Goal: Navigation & Orientation: Find specific page/section

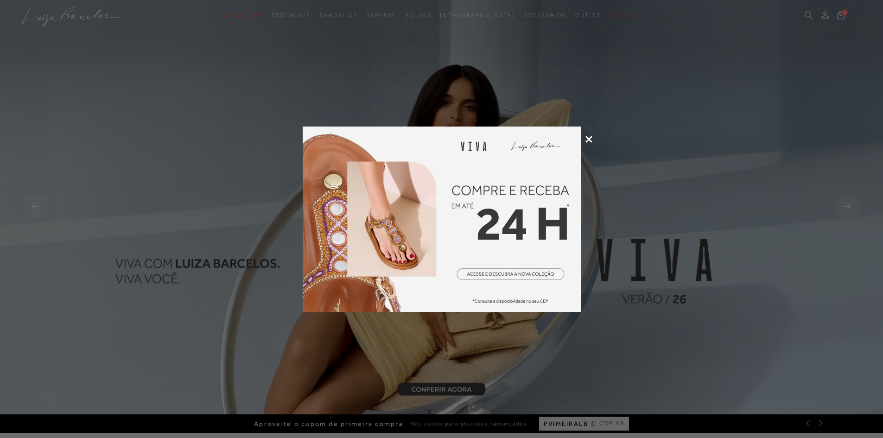
click at [586, 138] on icon at bounding box center [588, 139] width 7 height 7
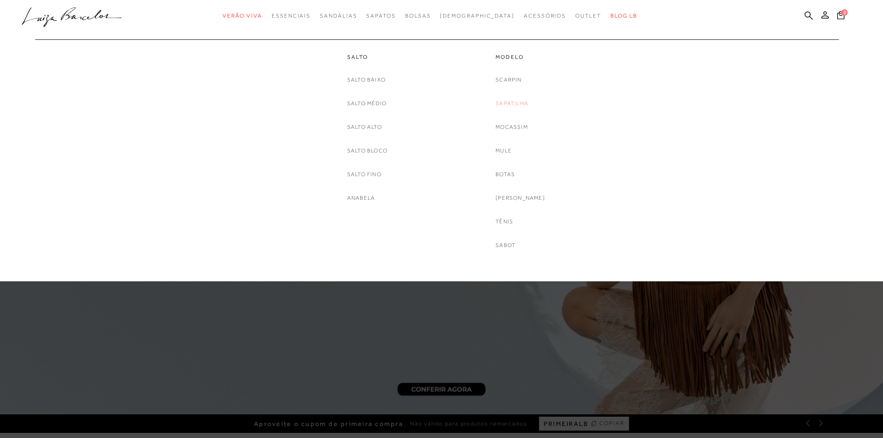
click at [514, 103] on link "Sapatilha" at bounding box center [511, 104] width 33 height 10
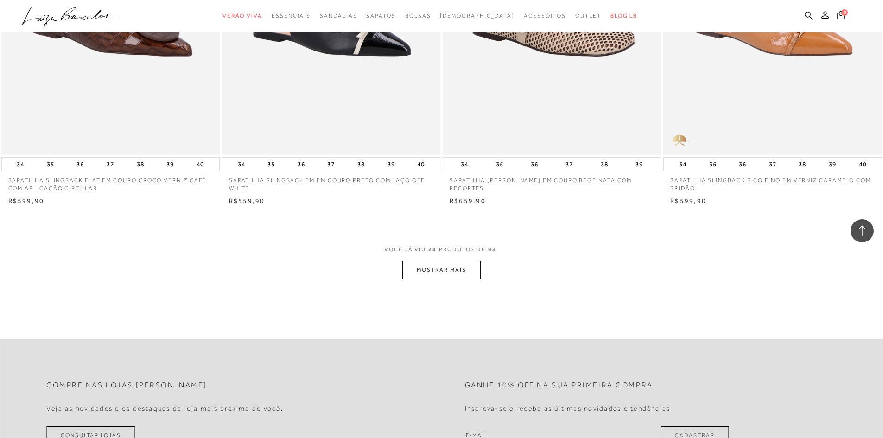
scroll to position [2215, 0]
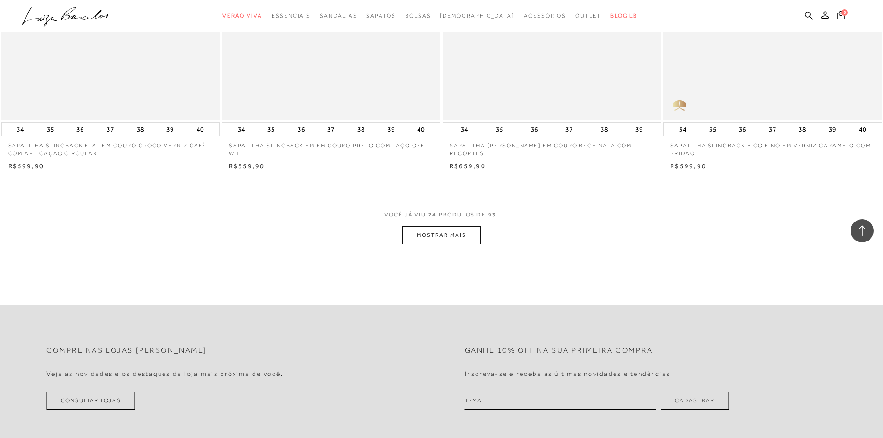
click at [439, 229] on button "MOSTRAR MAIS" at bounding box center [441, 235] width 78 height 18
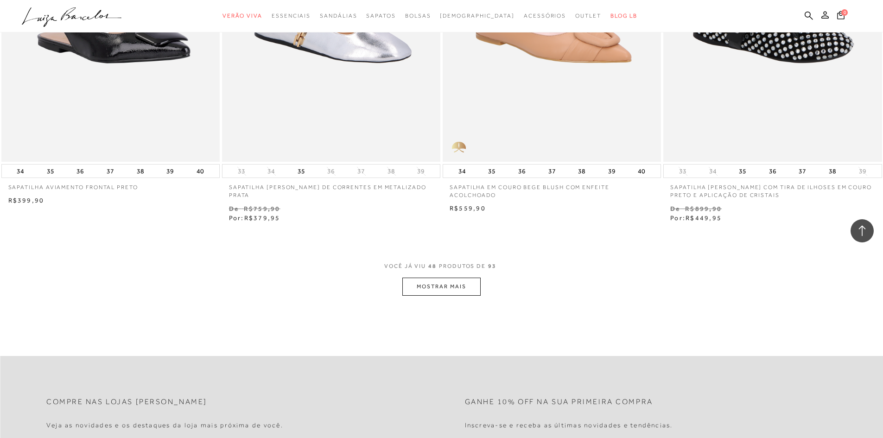
scroll to position [4601, 0]
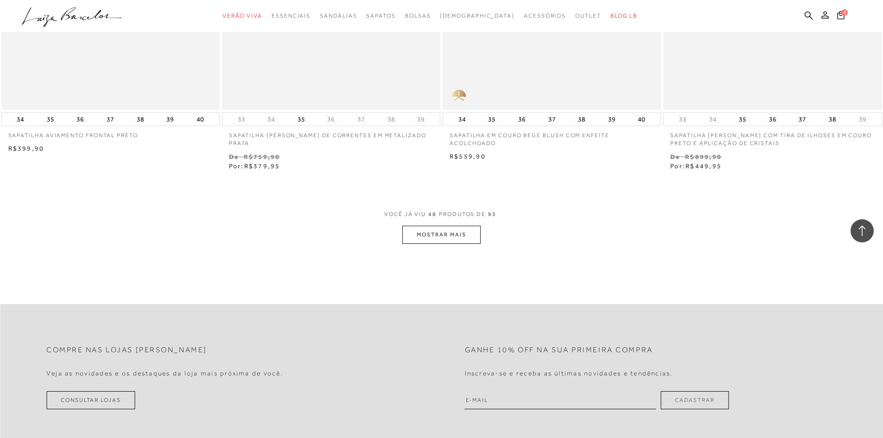
click at [433, 240] on button "MOSTRAR MAIS" at bounding box center [441, 235] width 78 height 18
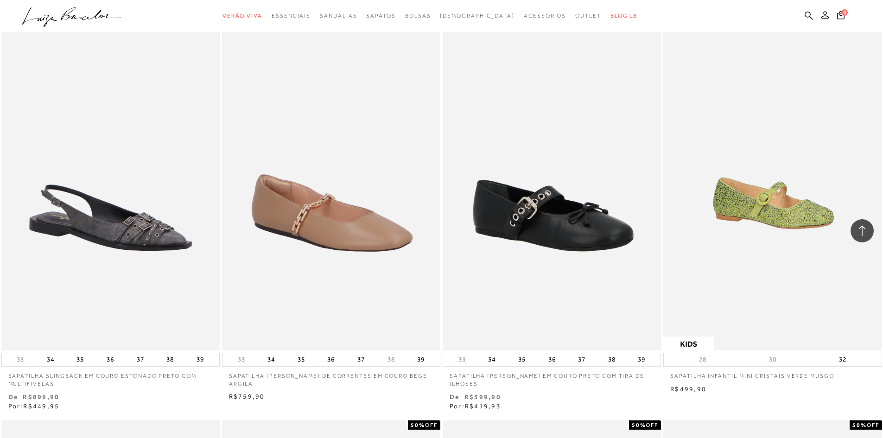
scroll to position [5952, 0]
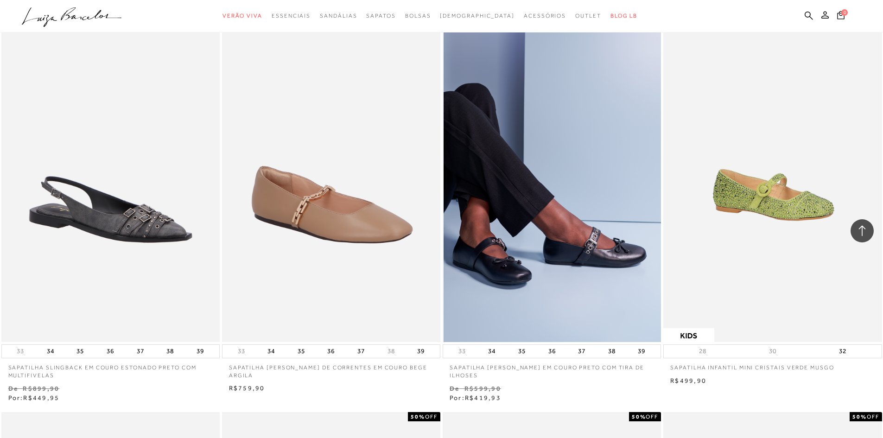
click at [579, 279] on img at bounding box center [551, 178] width 217 height 328
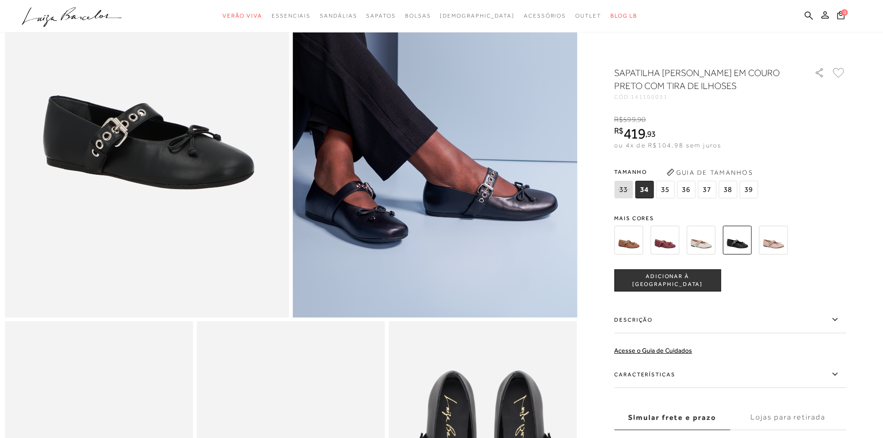
scroll to position [173, 0]
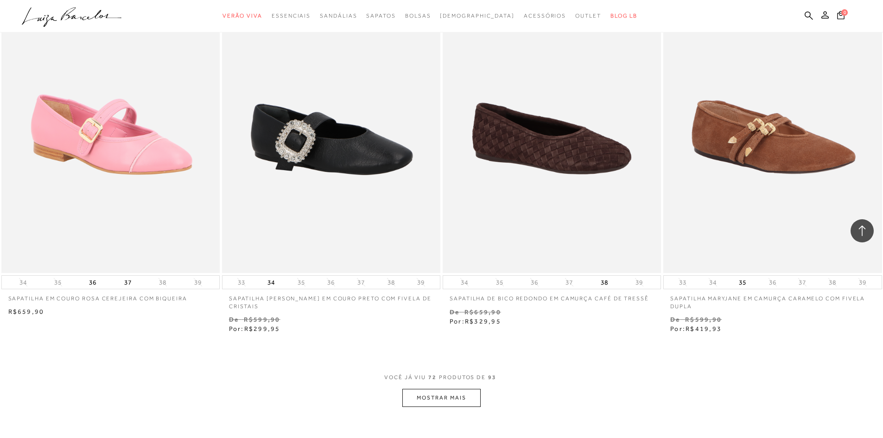
scroll to position [6824, 0]
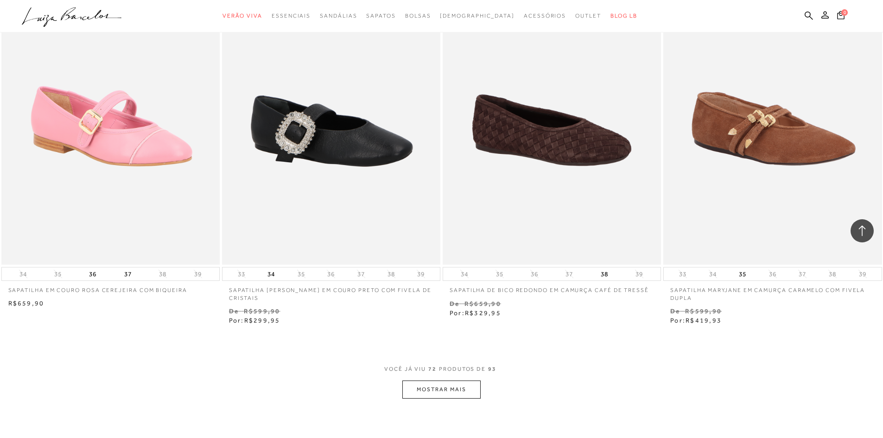
click at [452, 391] on button "MOSTRAR MAIS" at bounding box center [441, 389] width 78 height 18
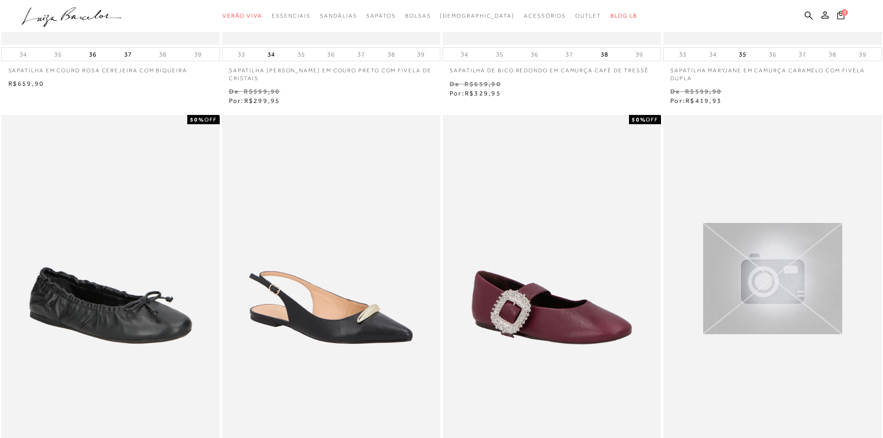
scroll to position [0, 0]
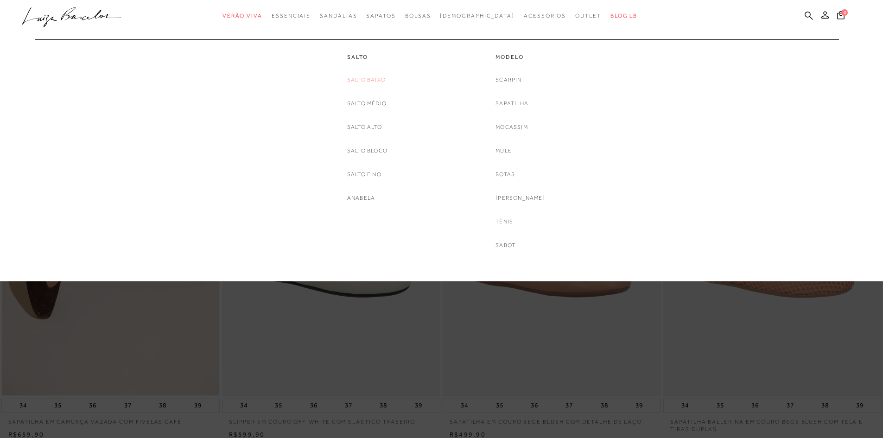
click at [377, 78] on link "Salto Baixo" at bounding box center [366, 80] width 38 height 10
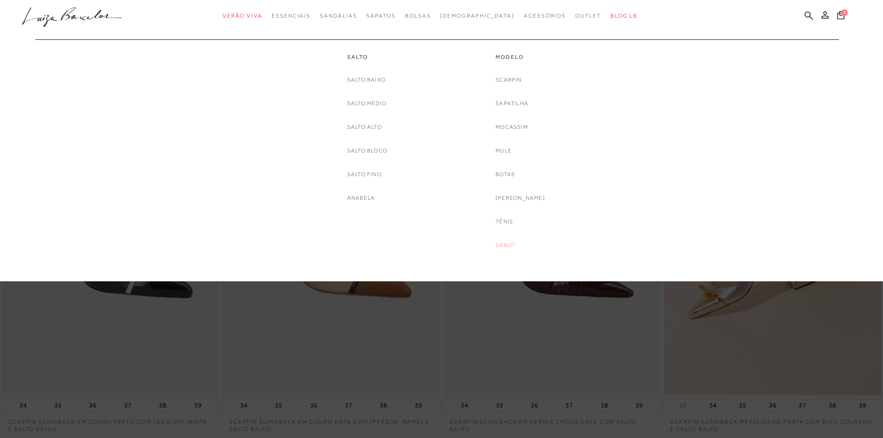
click at [511, 246] on link "Sabot" at bounding box center [505, 245] width 20 height 10
